Goal: Task Accomplishment & Management: Complete application form

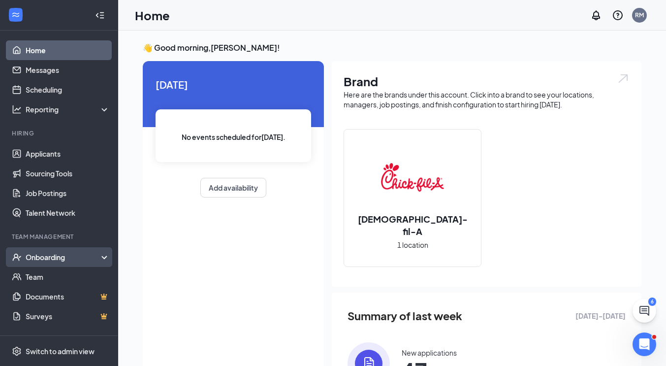
click at [68, 256] on div "Onboarding" at bounding box center [64, 257] width 76 height 10
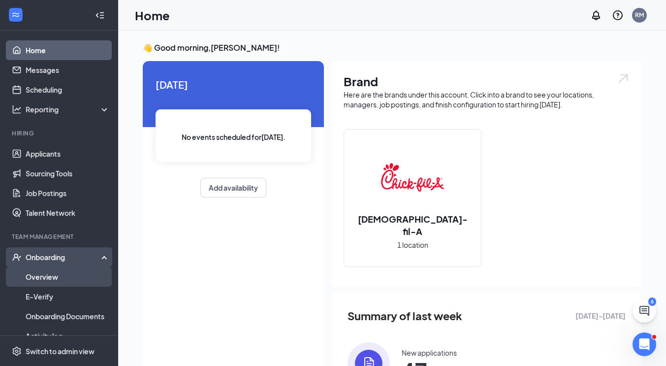
click at [57, 275] on link "Overview" at bounding box center [68, 277] width 84 height 20
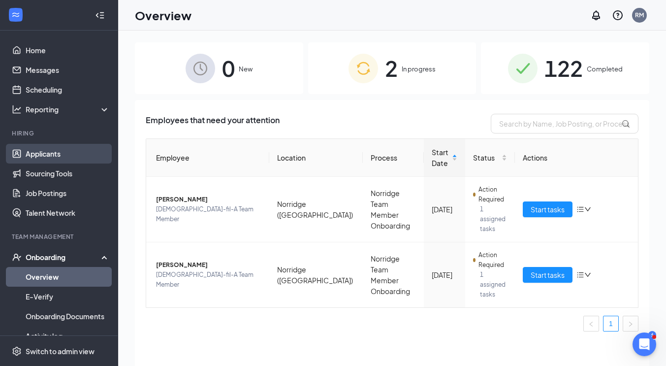
click at [44, 157] on link "Applicants" at bounding box center [68, 154] width 84 height 20
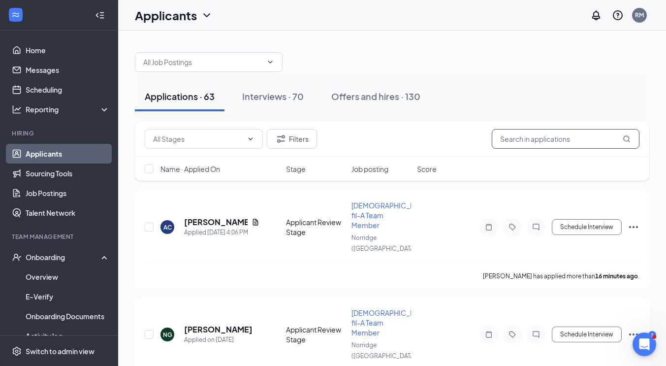
click at [535, 136] on input "text" at bounding box center [566, 139] width 148 height 20
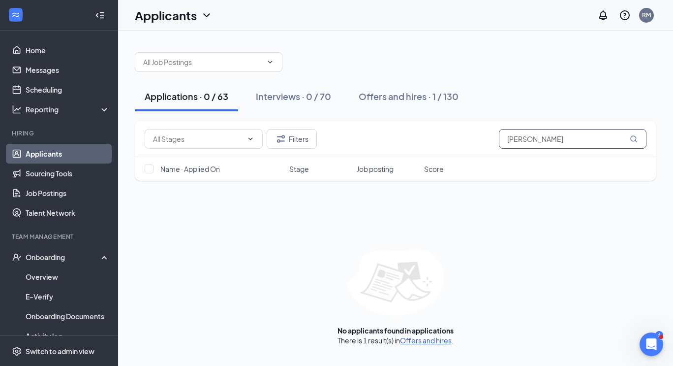
type input "[PERSON_NAME]"
click at [422, 342] on link "Offers and hires" at bounding box center [426, 340] width 52 height 9
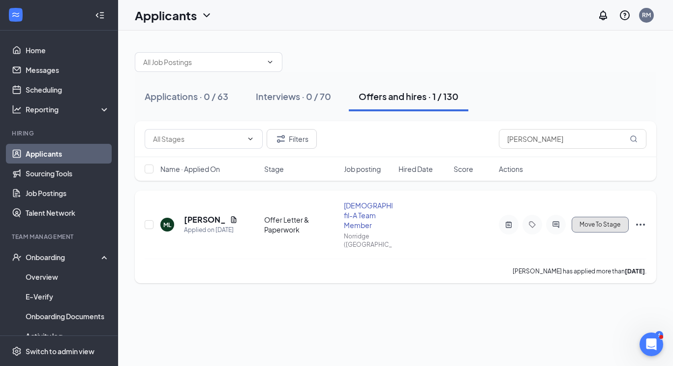
click at [594, 221] on span "Move To Stage" at bounding box center [600, 224] width 41 height 7
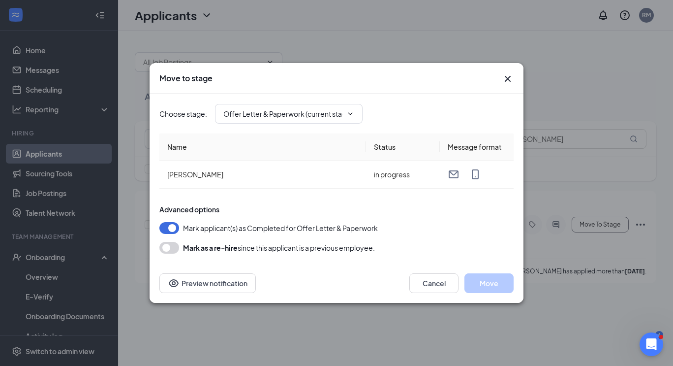
type input "Hiring Complete (final stage)"
click at [306, 118] on input "Hiring Complete (final stage)" at bounding box center [282, 113] width 119 height 11
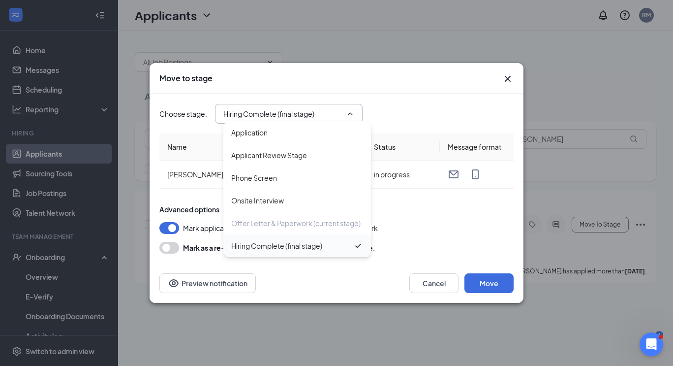
click at [271, 248] on div "Hiring Complete (final stage)" at bounding box center [276, 245] width 91 height 11
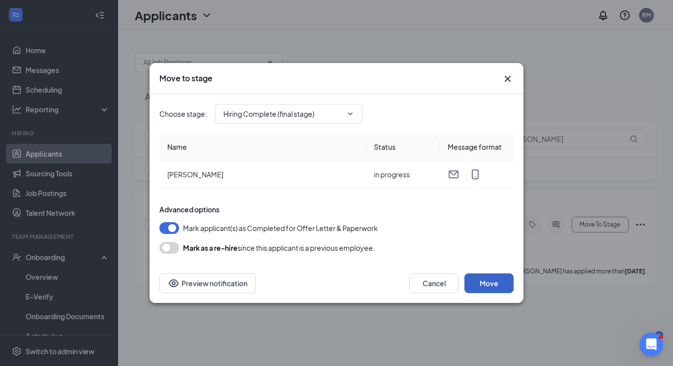
click at [476, 282] on button "Move" at bounding box center [489, 283] width 49 height 20
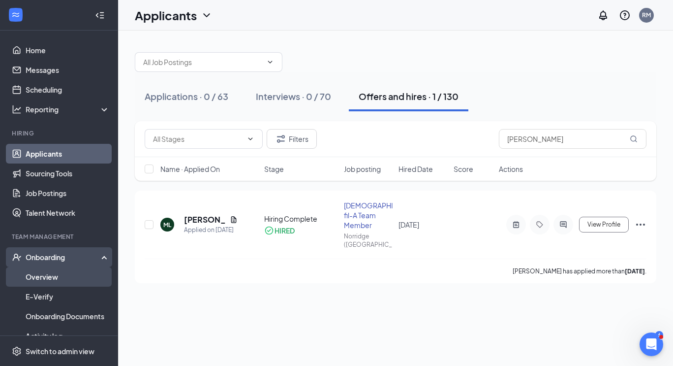
click at [58, 277] on link "Overview" at bounding box center [68, 277] width 84 height 20
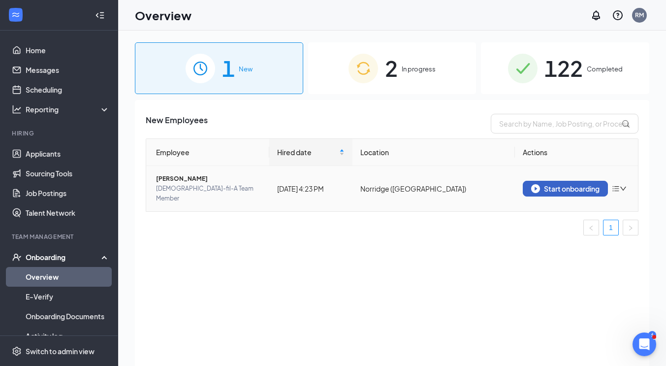
click at [549, 188] on div "Start onboarding" at bounding box center [565, 188] width 68 height 9
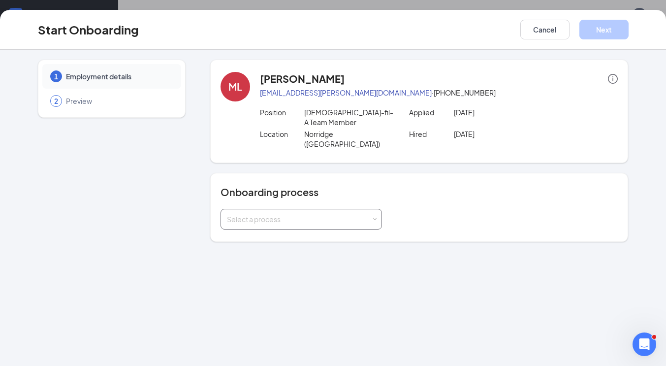
click at [265, 209] on div "Select a process" at bounding box center [301, 219] width 149 height 20
click at [271, 222] on span "Norridge Team Member Onboarding" at bounding box center [282, 220] width 117 height 9
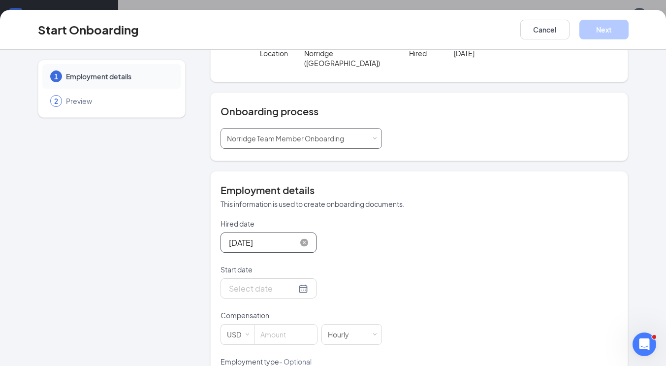
scroll to position [84, 0]
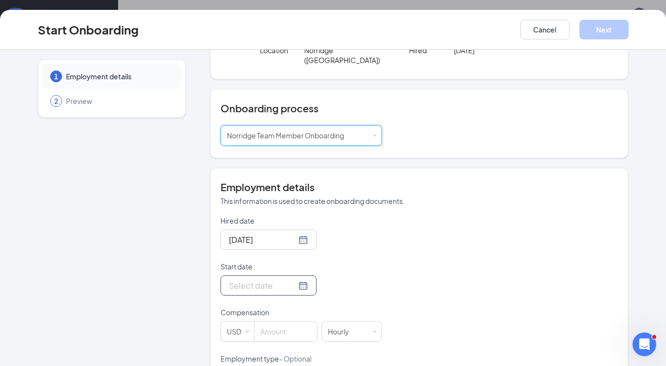
click at [291, 279] on div at bounding box center [268, 285] width 79 height 12
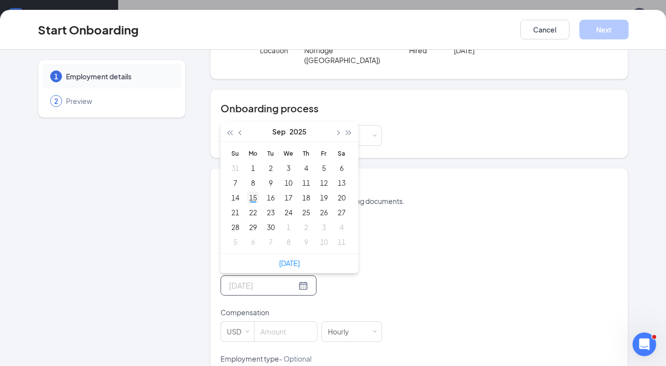
type input "[DATE]"
click at [250, 191] on div "15" at bounding box center [253, 197] width 12 height 12
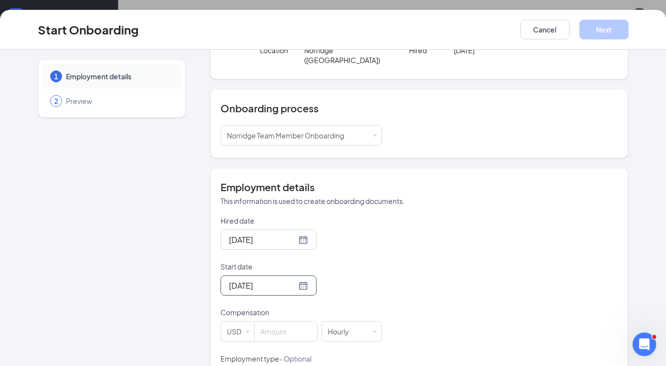
click at [191, 253] on div "1 Employment details 2 Preview ML [PERSON_NAME] [PERSON_NAME][EMAIL_ADDRESS][PE…" at bounding box center [333, 240] width 591 height 528
click at [276, 321] on input at bounding box center [285, 331] width 63 height 20
type input "16"
click at [126, 264] on div "1 Employment details 2 Preview" at bounding box center [112, 240] width 148 height 528
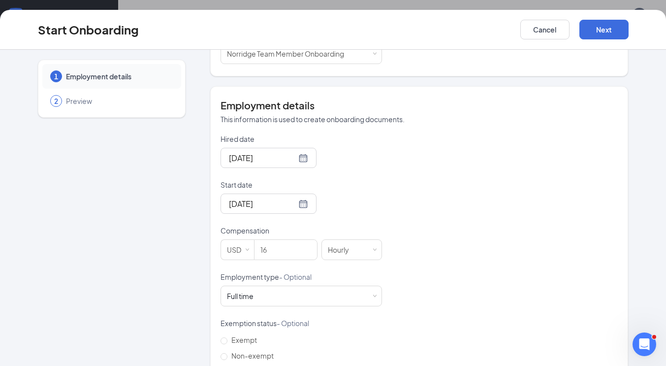
scroll to position [212, 0]
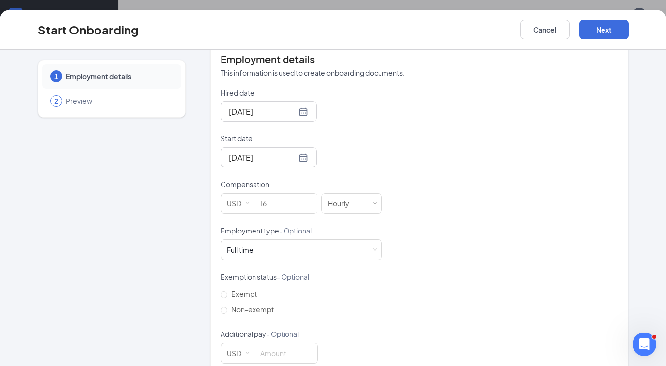
click at [256, 225] on div "Employment type - Optional" at bounding box center [301, 232] width 161 height 14
click at [252, 240] on div "Full time Works 30+ hours per week and is reasonably expected to work" at bounding box center [301, 250] width 149 height 20
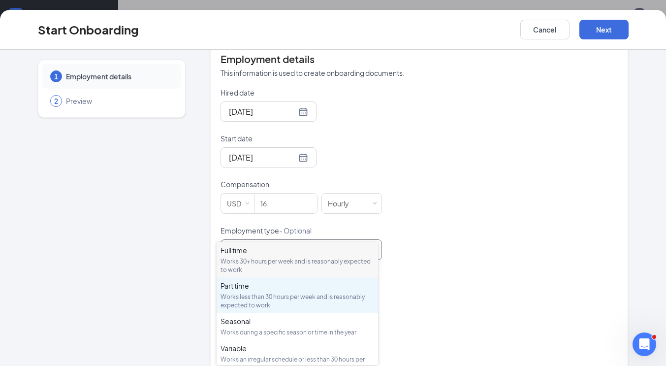
click at [241, 293] on div "Works less than 30 hours per week and is reasonably expected to work" at bounding box center [298, 300] width 154 height 17
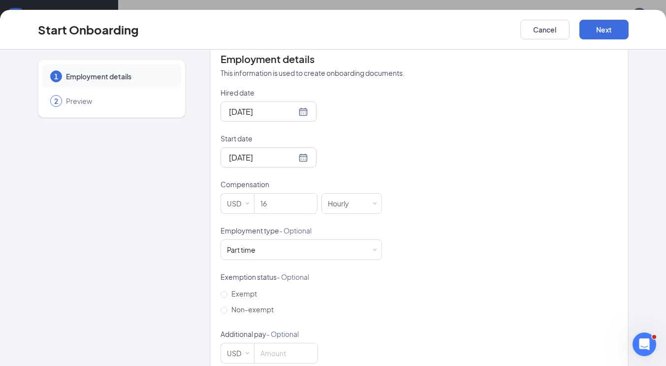
click at [186, 280] on div "1 Employment details 2 Preview ML [PERSON_NAME] [PERSON_NAME][EMAIL_ADDRESS][PE…" at bounding box center [333, 112] width 591 height 528
click at [221, 307] on input "Non-exempt" at bounding box center [224, 310] width 7 height 7
radio input "true"
click at [183, 298] on div "1 Employment details 2 Preview ML [PERSON_NAME] [PERSON_NAME][EMAIL_ADDRESS][PE…" at bounding box center [333, 112] width 591 height 528
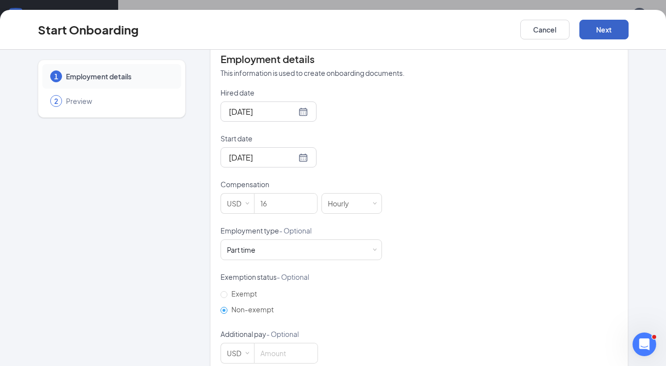
click at [597, 25] on button "Next" at bounding box center [603, 30] width 49 height 20
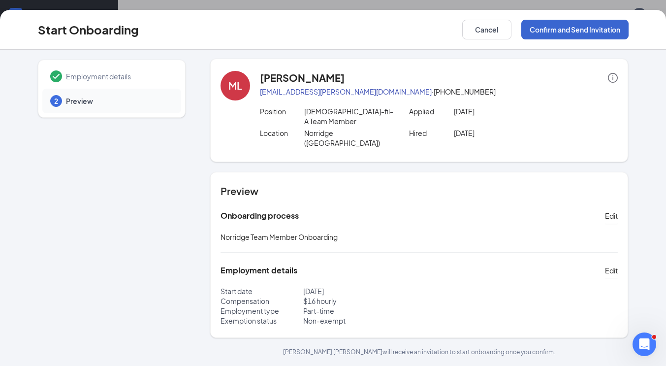
scroll to position [0, 0]
click at [562, 20] on button "Confirm and Send Invitation" at bounding box center [574, 30] width 107 height 20
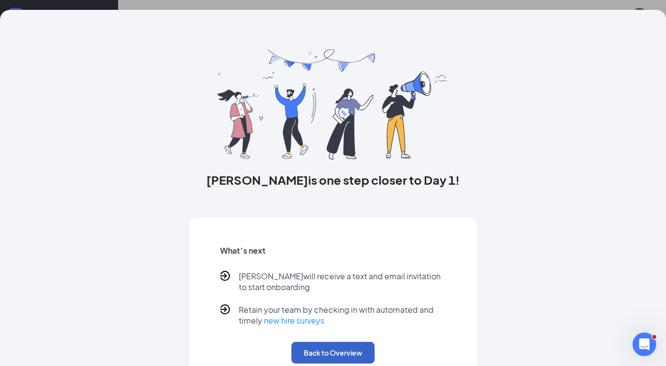
click at [307, 354] on button "Back to Overview" at bounding box center [332, 353] width 83 height 22
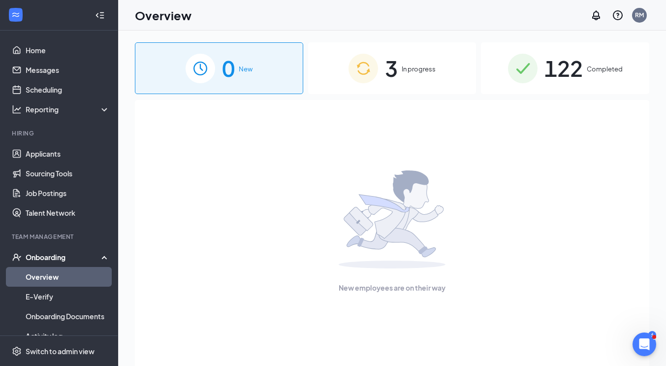
click at [399, 59] on div "3 In progress" at bounding box center [392, 68] width 168 height 52
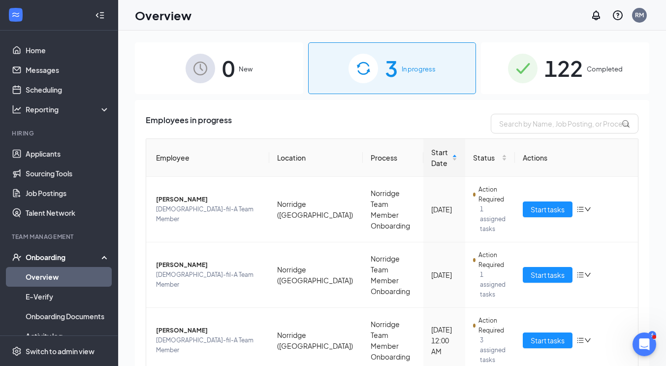
click at [122, 184] on div "0 New 3 In progress 122 Completed Employees in progress Employee Location Proce…" at bounding box center [392, 221] width 548 height 380
